Goal: Check status: Check status

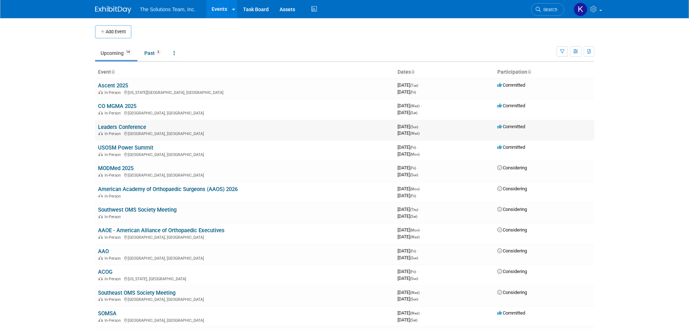
click at [110, 127] on link "Leaders Conference" at bounding box center [122, 127] width 48 height 7
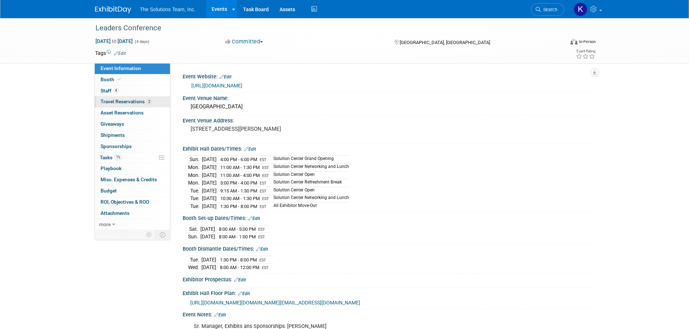
click at [147, 102] on span "2" at bounding box center [148, 101] width 5 height 5
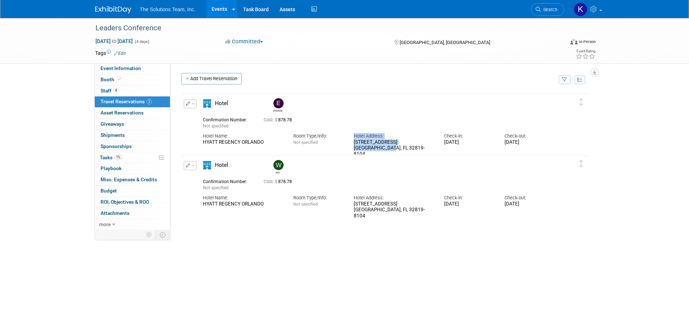
drag, startPoint x: 387, startPoint y: 153, endPoint x: 342, endPoint y: 141, distance: 46.5
click at [342, 141] on td "Delete Reservation [PERSON_NAME] Not specified Cost: $ 878.78" at bounding box center [379, 127] width 395 height 66
click at [396, 146] on div "[STREET_ADDRESS]" at bounding box center [394, 149] width 80 height 18
drag, startPoint x: 419, startPoint y: 150, endPoint x: 355, endPoint y: 146, distance: 63.8
click at [352, 142] on div "Hotel Address: 9801 International Drive Orlando, FL 32819-8104" at bounding box center [393, 143] width 90 height 28
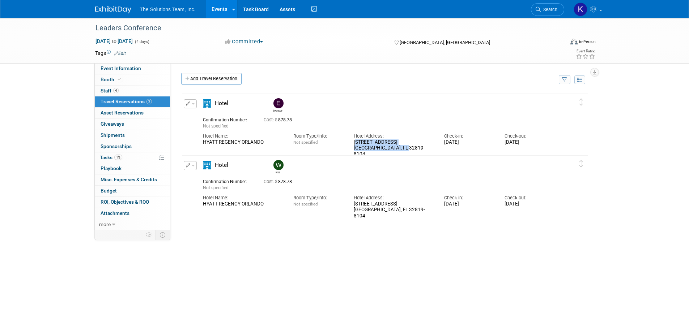
drag, startPoint x: 281, startPoint y: 145, endPoint x: 199, endPoint y: 116, distance: 86.4
click at [203, 116] on div "Confirmation Number: Not specified Cost: $ 878.78 Hotel Name: Room Type/Info: N…" at bounding box center [378, 135] width 351 height 43
drag, startPoint x: 267, startPoint y: 205, endPoint x: 218, endPoint y: 188, distance: 51.8
click at [218, 188] on div "Confirmation Number: Not specified Cost: $ 878.78 Hotel Name: Room Type/Info: N…" at bounding box center [378, 197] width 351 height 43
click at [235, 199] on div "Hotel Name:" at bounding box center [243, 198] width 80 height 7
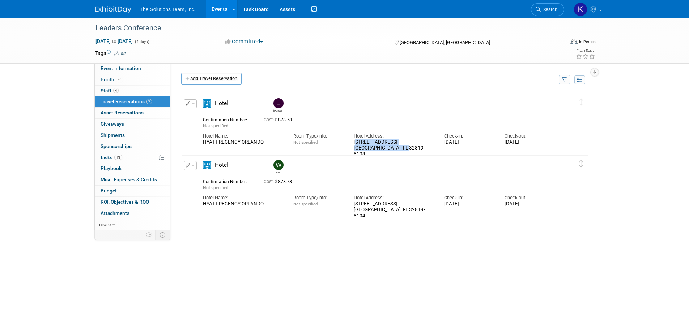
click at [266, 211] on div "Hotel Name: HYATT REGENCY ORLANDO Room Type/Info: Not specified Hotel Address: …" at bounding box center [378, 205] width 362 height 28
drag, startPoint x: 266, startPoint y: 207, endPoint x: 194, endPoint y: 204, distance: 71.7
click at [194, 204] on div "Edit Reservation Will 878.78" at bounding box center [379, 190] width 395 height 58
click at [345, 239] on div "Eli 878.78" at bounding box center [384, 201] width 407 height 217
drag, startPoint x: 280, startPoint y: 207, endPoint x: 179, endPoint y: 196, distance: 101.1
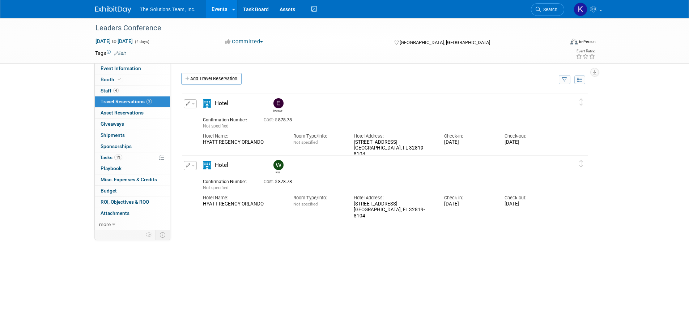
click at [179, 196] on div "Eli 878.78" at bounding box center [385, 200] width 418 height 222
drag, startPoint x: 346, startPoint y: 231, endPoint x: 376, endPoint y: 229, distance: 30.8
click at [346, 231] on div "Eli 878.78" at bounding box center [384, 201] width 407 height 217
drag, startPoint x: 486, startPoint y: 203, endPoint x: 434, endPoint y: 199, distance: 52.9
click at [434, 199] on div "Hotel Name: HYATT REGENCY ORLANDO Room Type/Info: Not specified Hotel Address: …" at bounding box center [378, 205] width 362 height 28
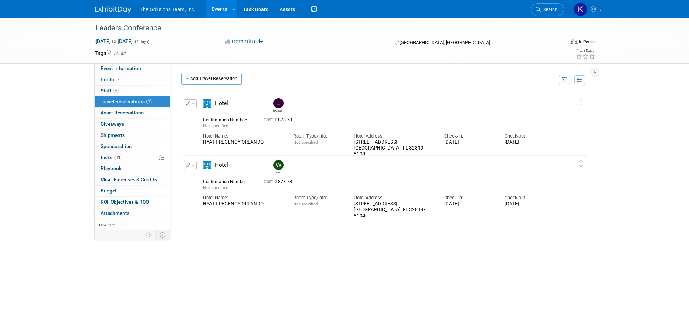
click at [434, 203] on div "Hotel Address: 9801 International Drive Orlando, FL 32819-8104" at bounding box center [393, 205] width 90 height 28
click at [489, 213] on div "Hotel Name: HYATT REGENCY ORLANDO Room Type/Info: Not specified Hotel Address: …" at bounding box center [378, 205] width 362 height 28
drag, startPoint x: 539, startPoint y: 209, endPoint x: 238, endPoint y: 186, distance: 302.1
click at [226, 182] on div "Confirmation Number: Not specified Cost: $ 878.78 Hotel Name: Room Type/Info: N…" at bounding box center [378, 197] width 351 height 43
click at [454, 271] on div "Eli 878.78" at bounding box center [384, 201] width 407 height 217
